Goal: Navigation & Orientation: Find specific page/section

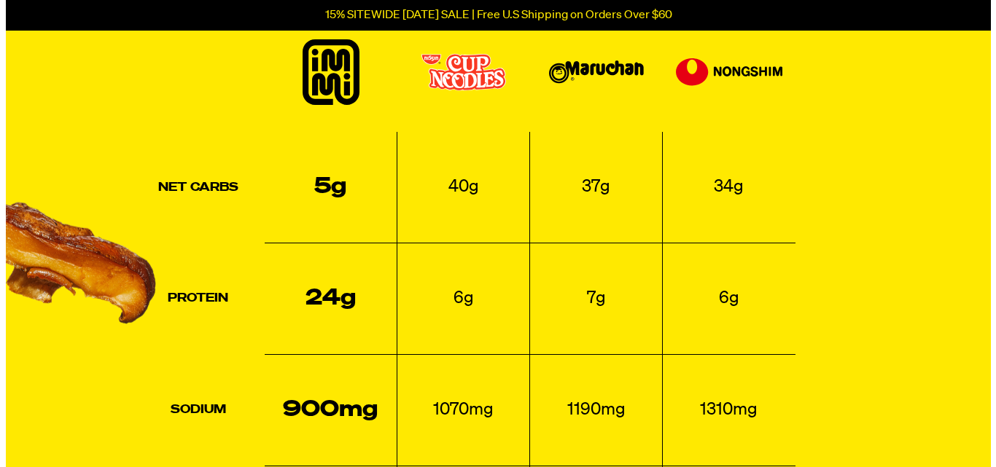
scroll to position [3498, 0]
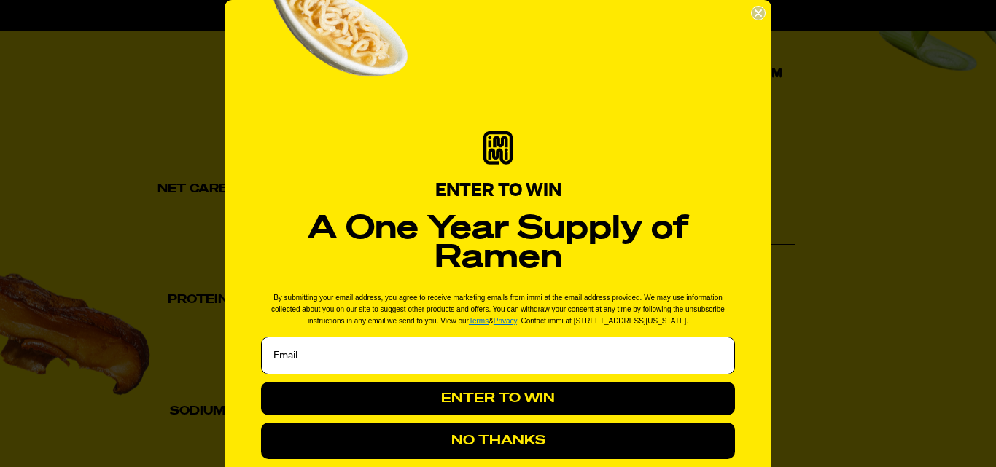
click at [751, 13] on circle "Close dialog" at bounding box center [758, 14] width 14 height 14
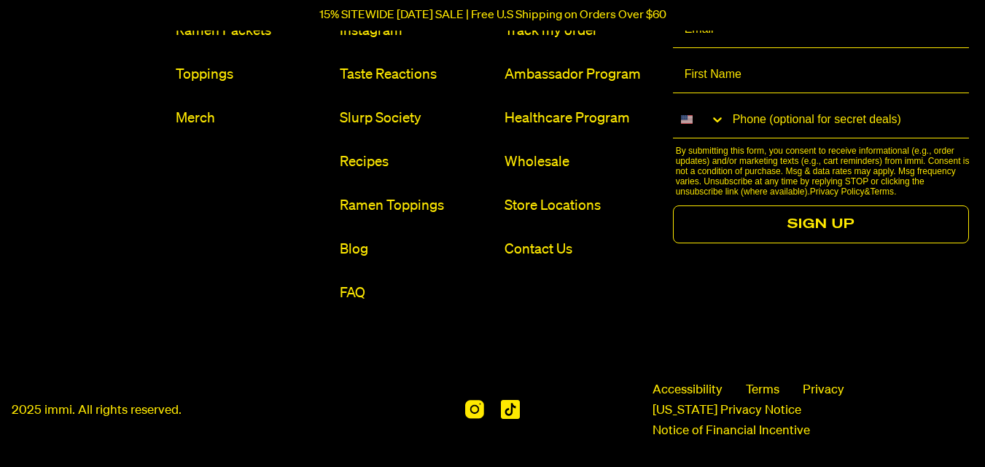
scroll to position [6767, 0]
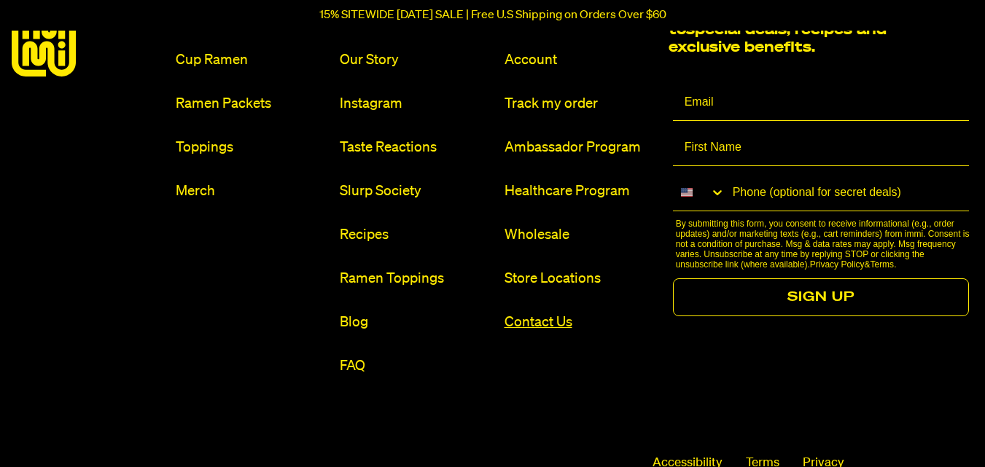
click at [520, 324] on link "Contact Us" at bounding box center [580, 323] width 152 height 20
click at [378, 62] on link "Our Story" at bounding box center [416, 60] width 152 height 20
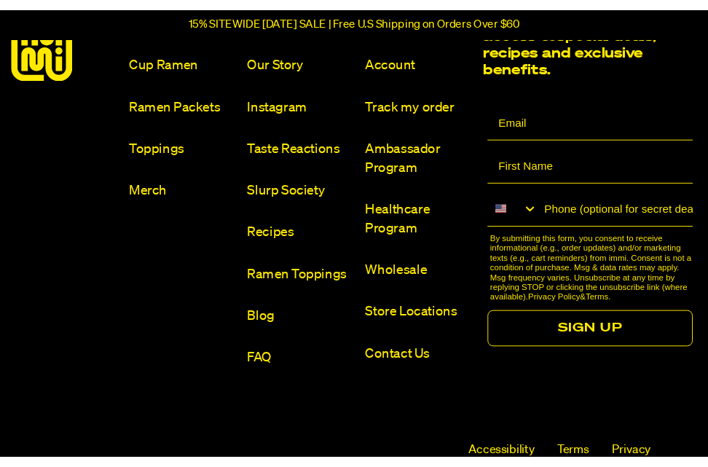
scroll to position [6690, 0]
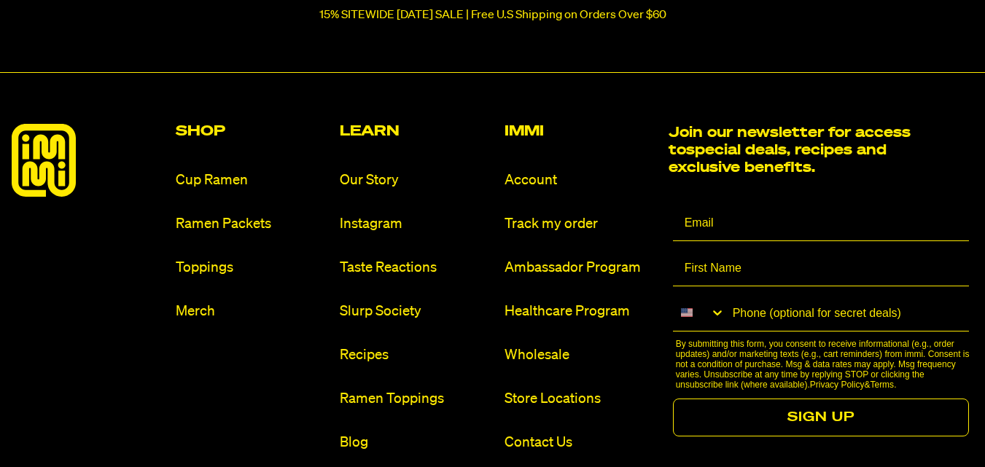
scroll to position [729, 0]
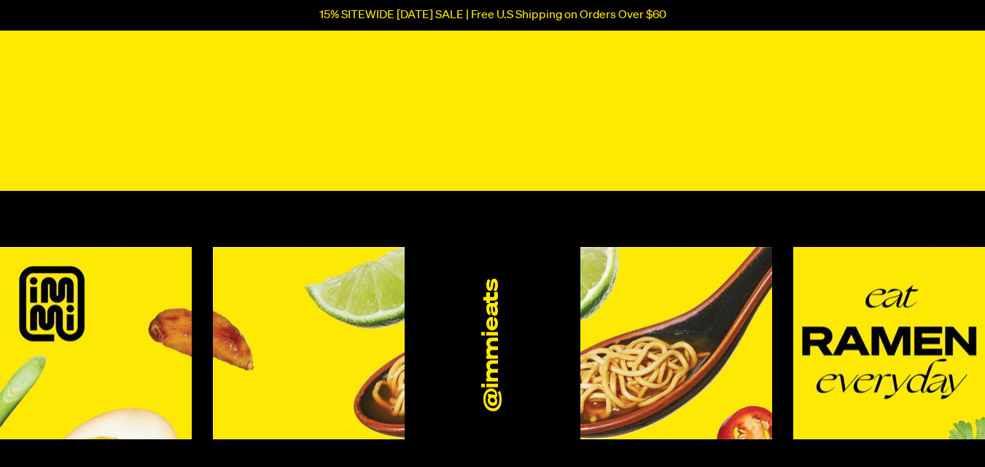
scroll to position [1239, 0]
